Goal: Complete application form

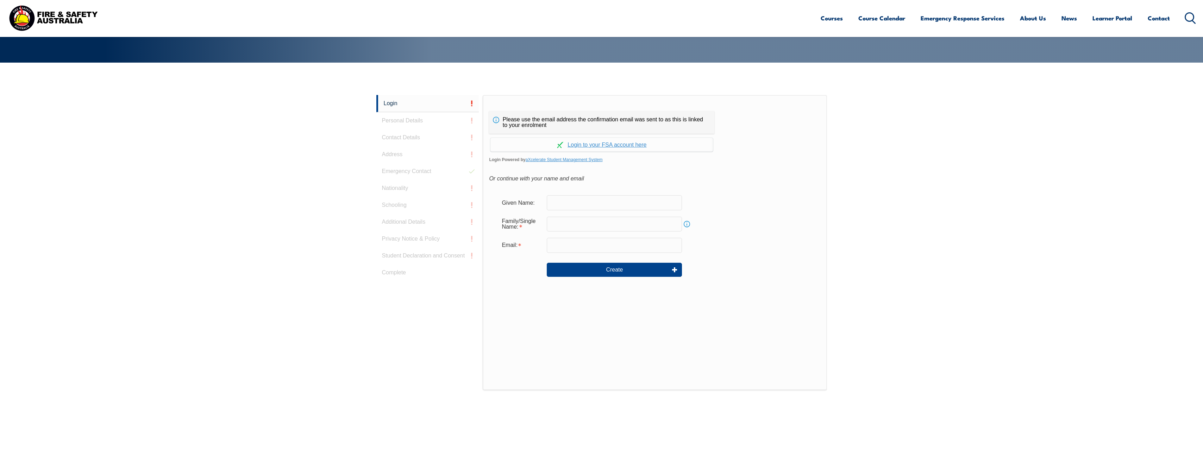
scroll to position [141, 0]
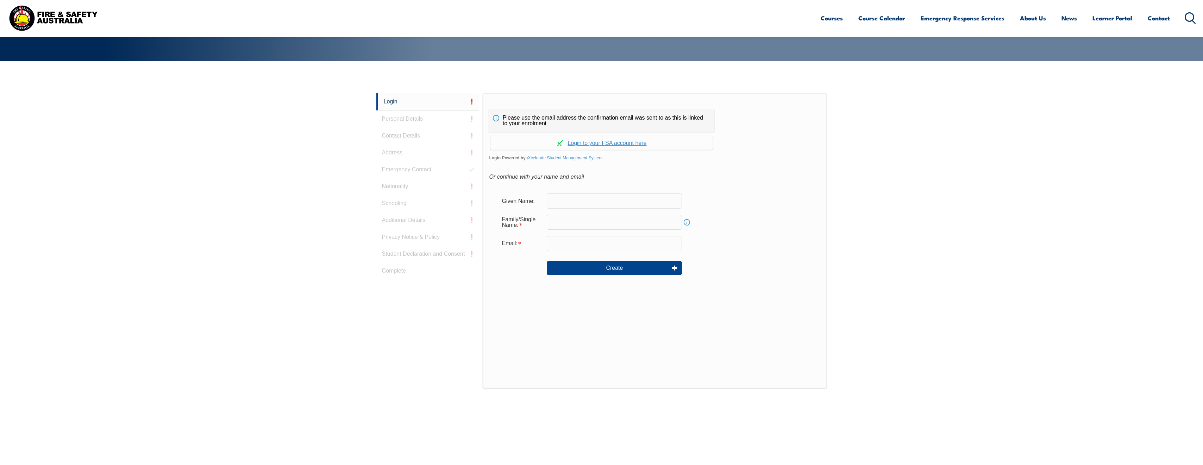
click at [565, 200] on input "text" at bounding box center [614, 201] width 135 height 15
type input "[PERSON_NAME]"
type input "[PERSON_NAME][EMAIL_ADDRESS][PERSON_NAME][DOMAIN_NAME]"
click at [585, 143] on link "Continue with aXcelerate" at bounding box center [601, 143] width 223 height 14
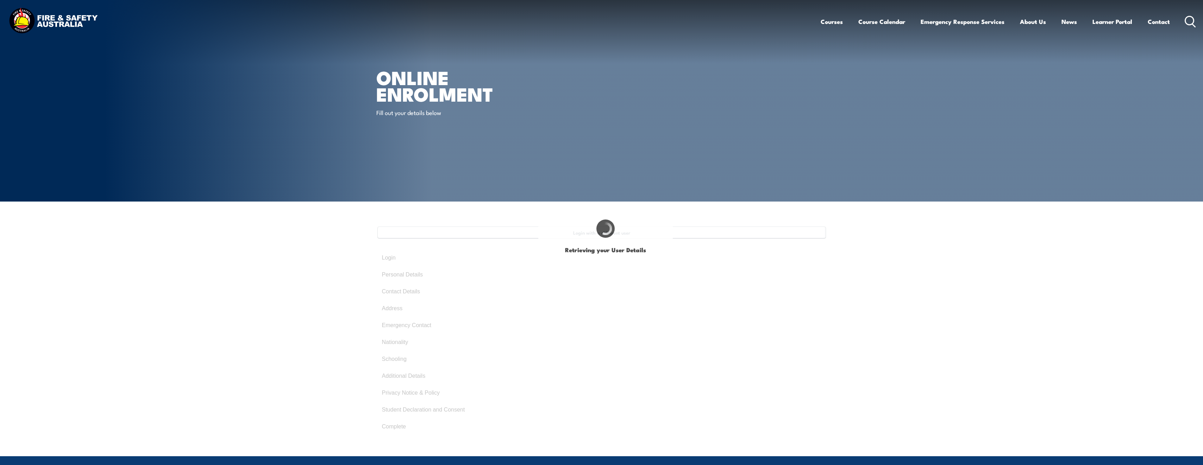
select select "Mr"
type input "Sean"
type input "[PERSON_NAME]"
type input "July 29, 1986"
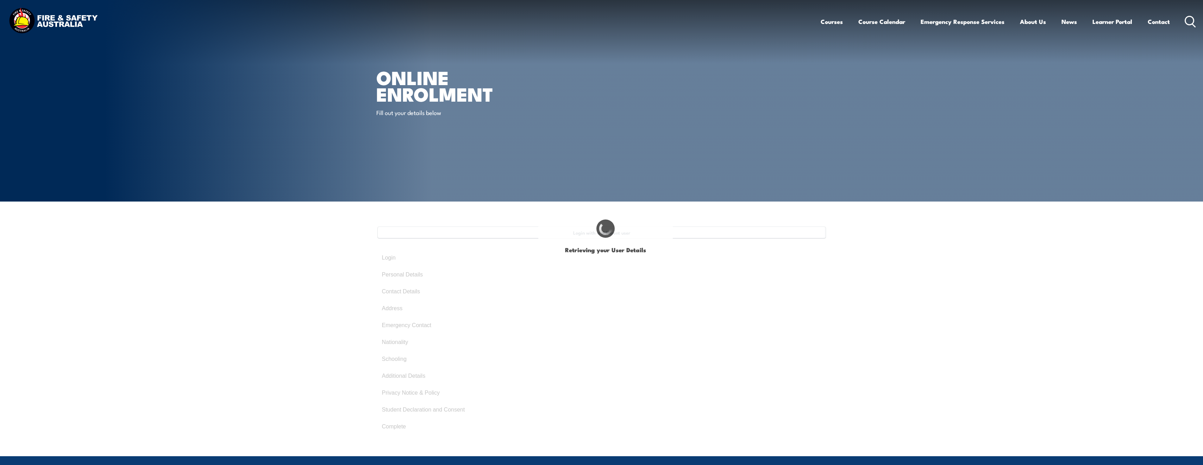
type input "UE24KHRYUB"
select select "M"
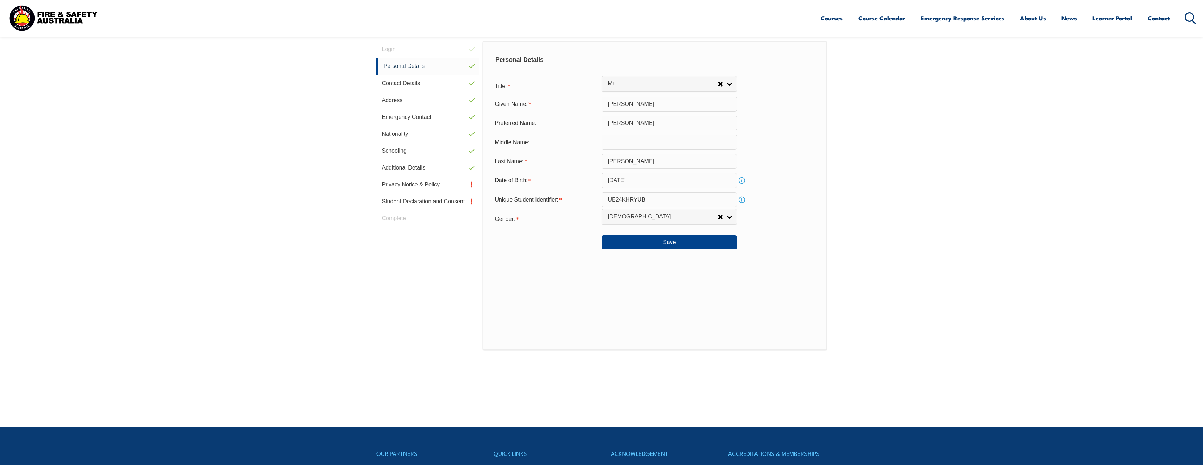
scroll to position [192, 0]
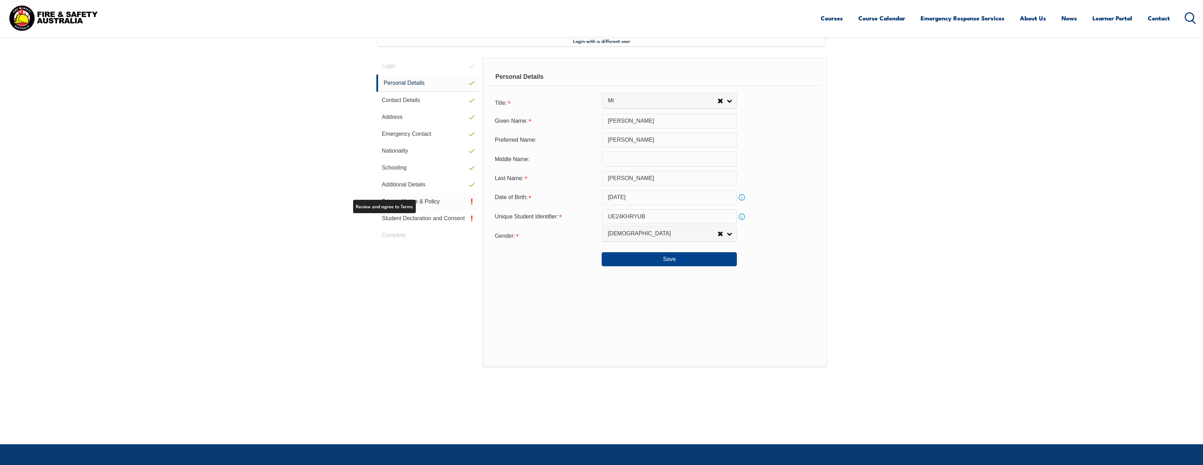
click at [427, 201] on link "Privacy Notice & Policy" at bounding box center [427, 201] width 103 height 17
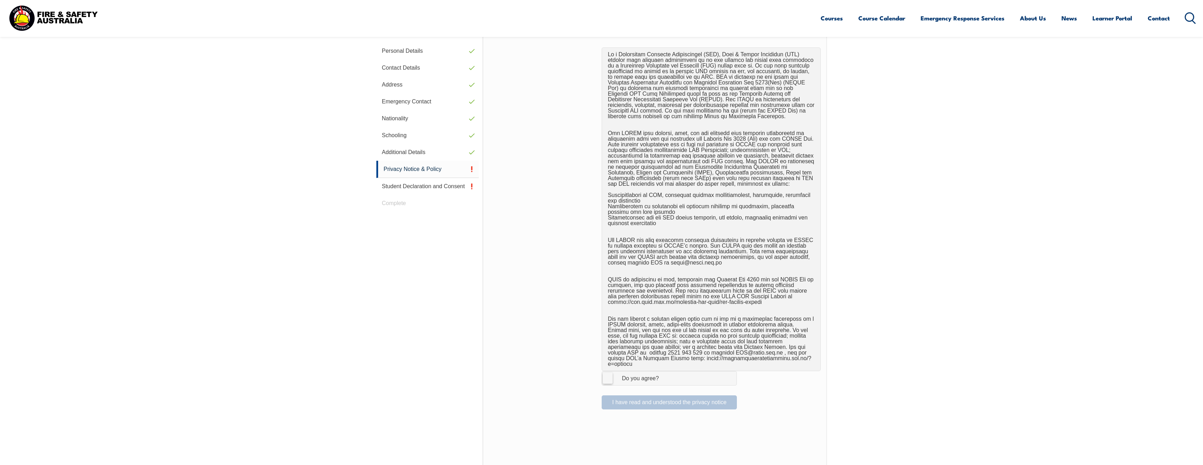
scroll to position [227, 0]
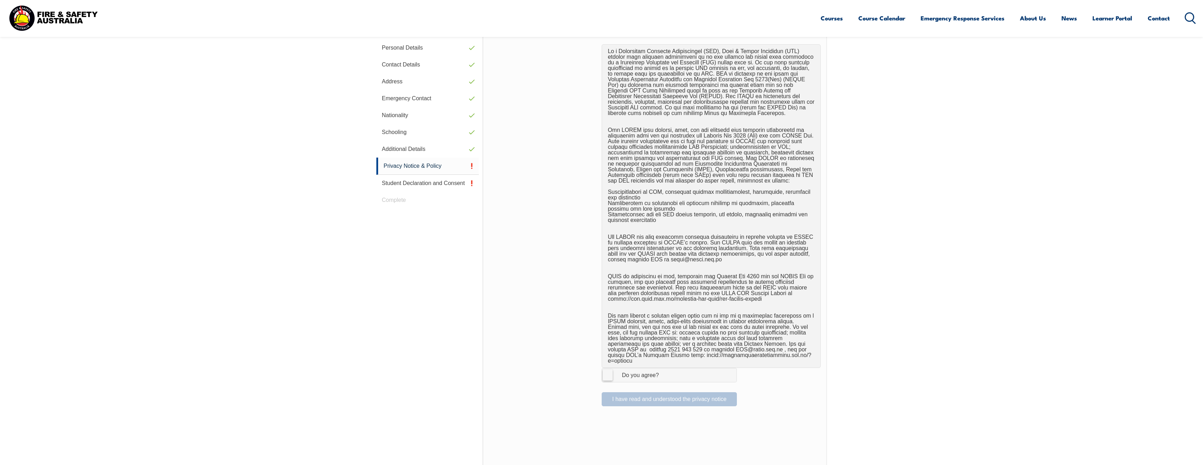
click at [607, 369] on label "I Agree Do you agree?" at bounding box center [669, 375] width 135 height 14
click at [664, 369] on input "I Agree Do you agree?" at bounding box center [670, 375] width 12 height 13
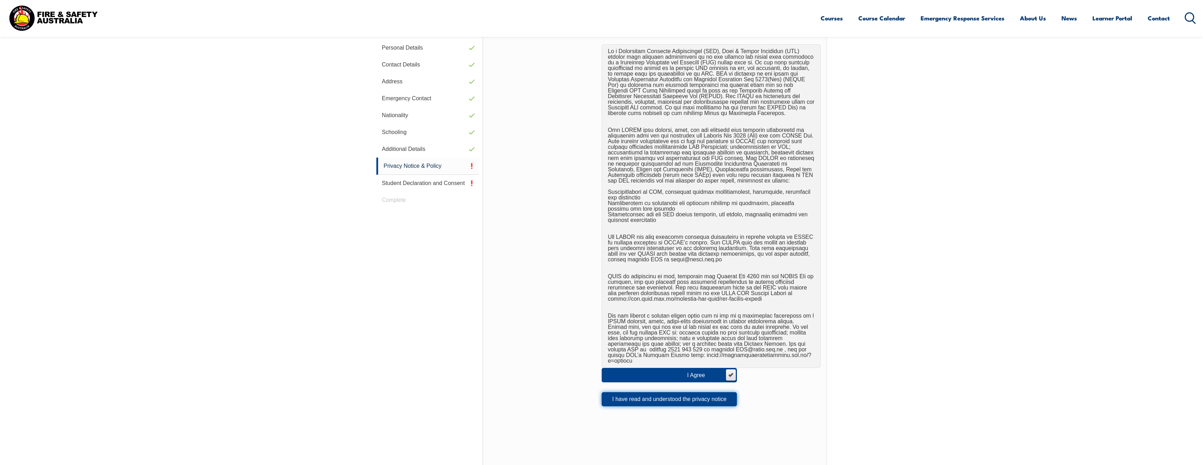
click at [633, 394] on button "I have read and understood the privacy notice" at bounding box center [669, 400] width 135 height 14
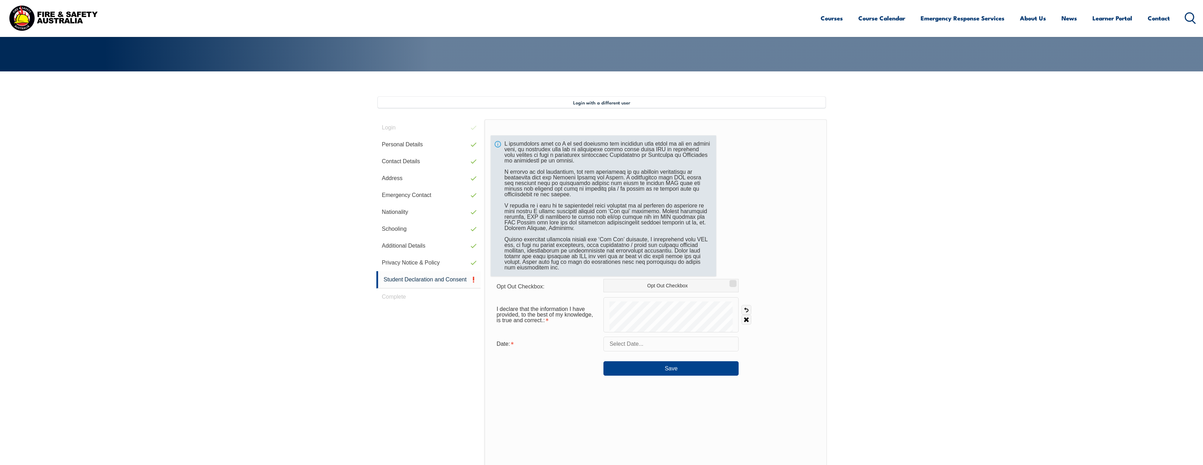
scroll to position [157, 0]
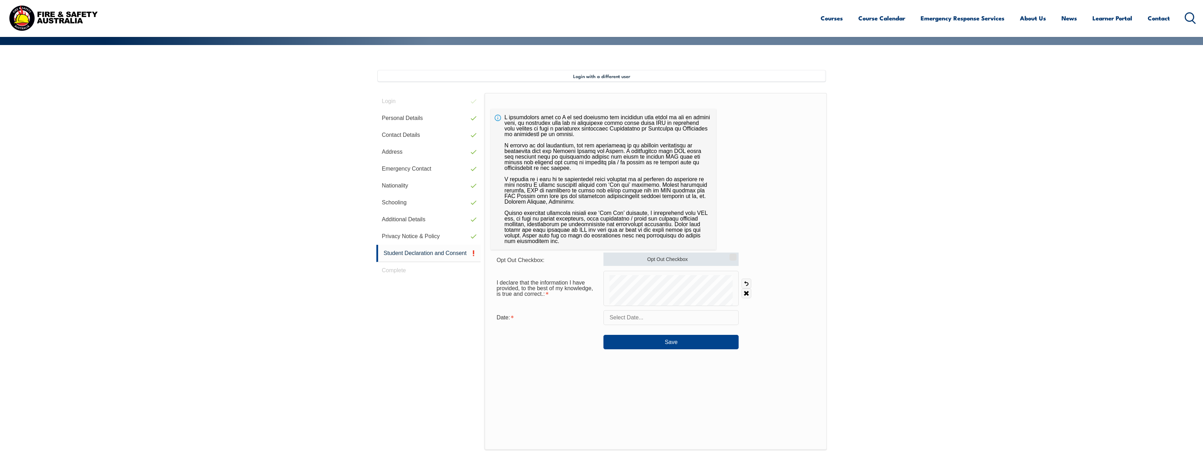
click at [730, 255] on input "Opt Out Checkbox" at bounding box center [732, 255] width 4 height 1
checkbox input "true"
click at [645, 320] on input "text" at bounding box center [671, 318] width 135 height 15
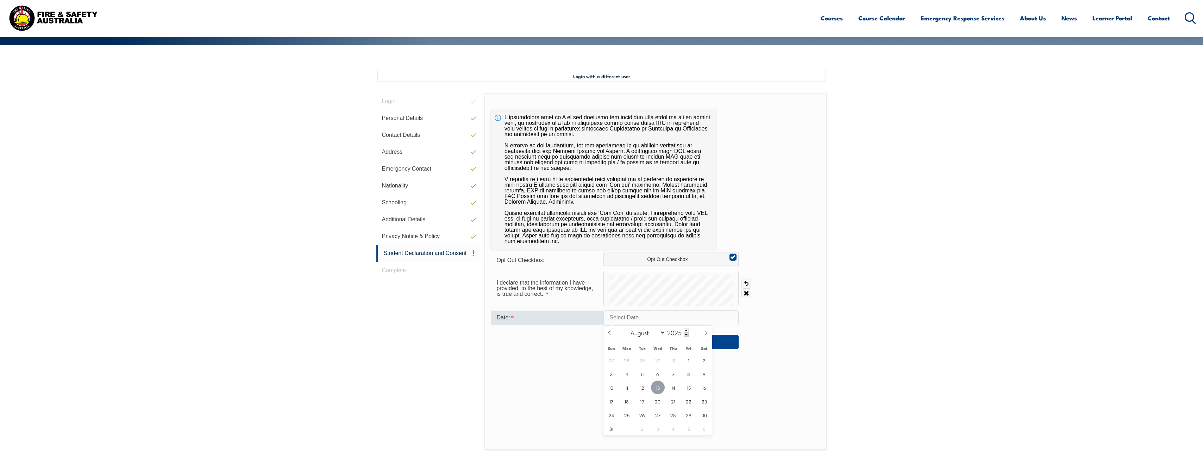
click at [660, 389] on span "13" at bounding box center [658, 388] width 14 height 14
type input "August 13, 2025"
click at [666, 345] on button "Save" at bounding box center [671, 342] width 135 height 14
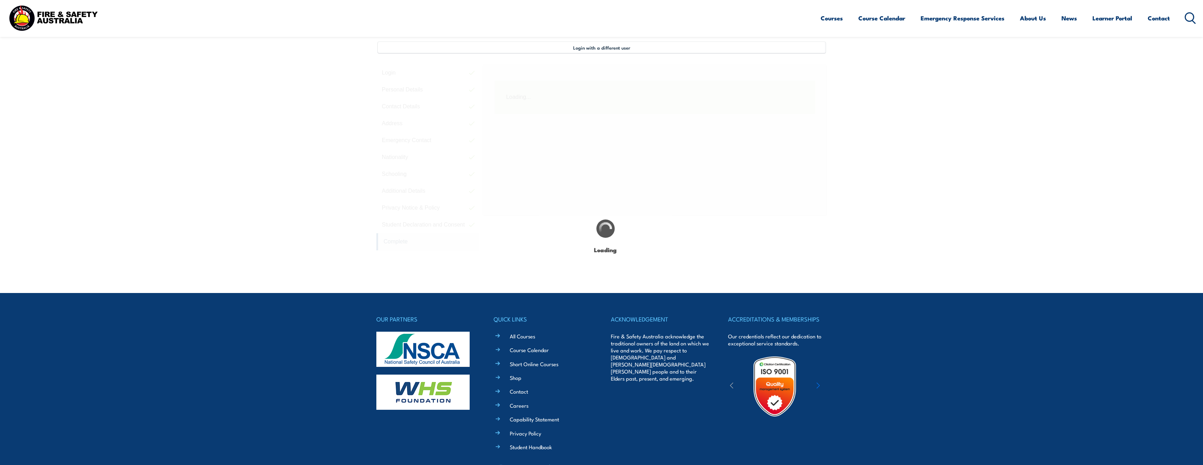
scroll to position [192, 0]
